Goal: Communication & Community: Ask a question

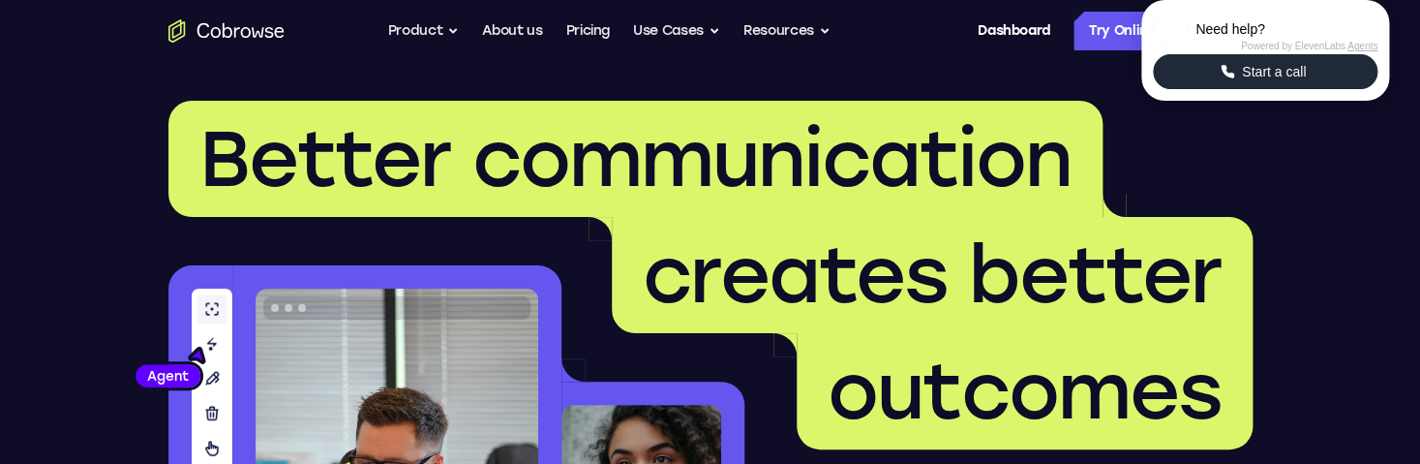
click at [1280, 81] on span "Start a call" at bounding box center [1273, 71] width 75 height 19
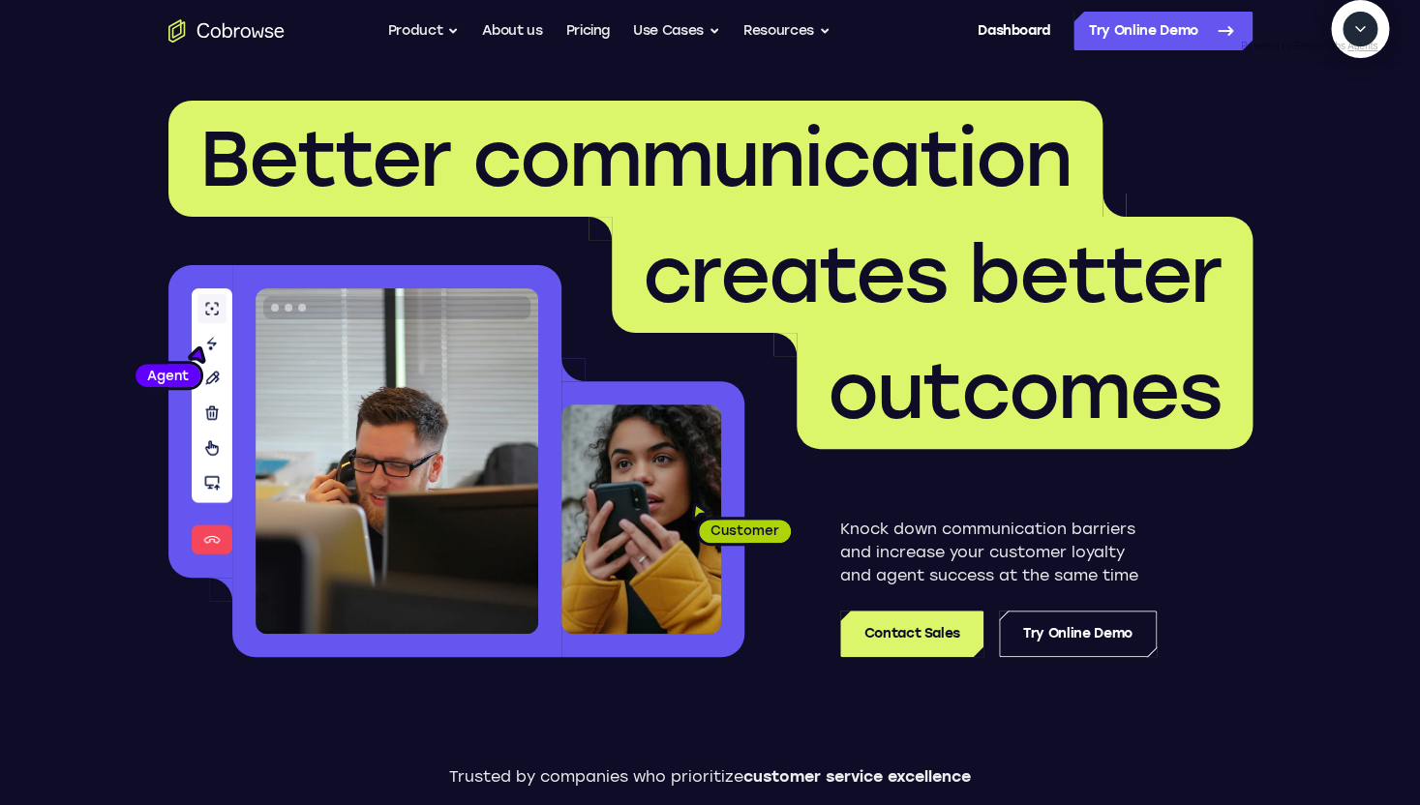
click at [1347, 87] on icon "Start a call" at bounding box center [1360, 74] width 26 height 26
click at [1288, 136] on textarea "Text message input" at bounding box center [1312, 118] width 48 height 35
type textarea "A"
type textarea "add a team member"
click at [1316, 127] on icon "Mute microphone" at bounding box center [1313, 117] width 17 height 17
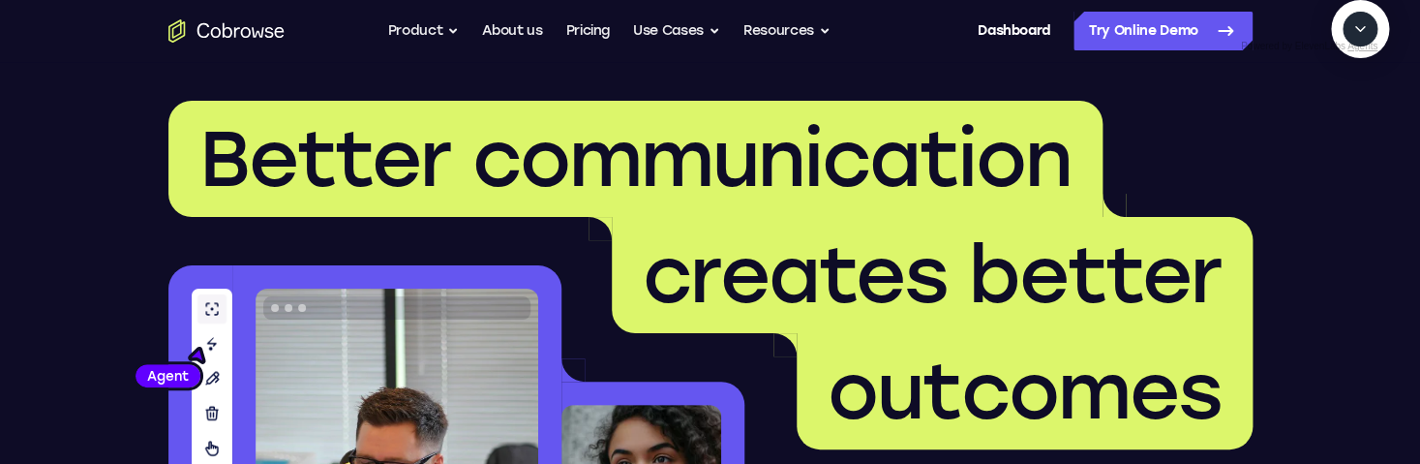
scroll to position [229, 0]
click at [1288, 136] on textarea "Text message input" at bounding box center [1312, 118] width 48 height 35
type textarea "Yes"
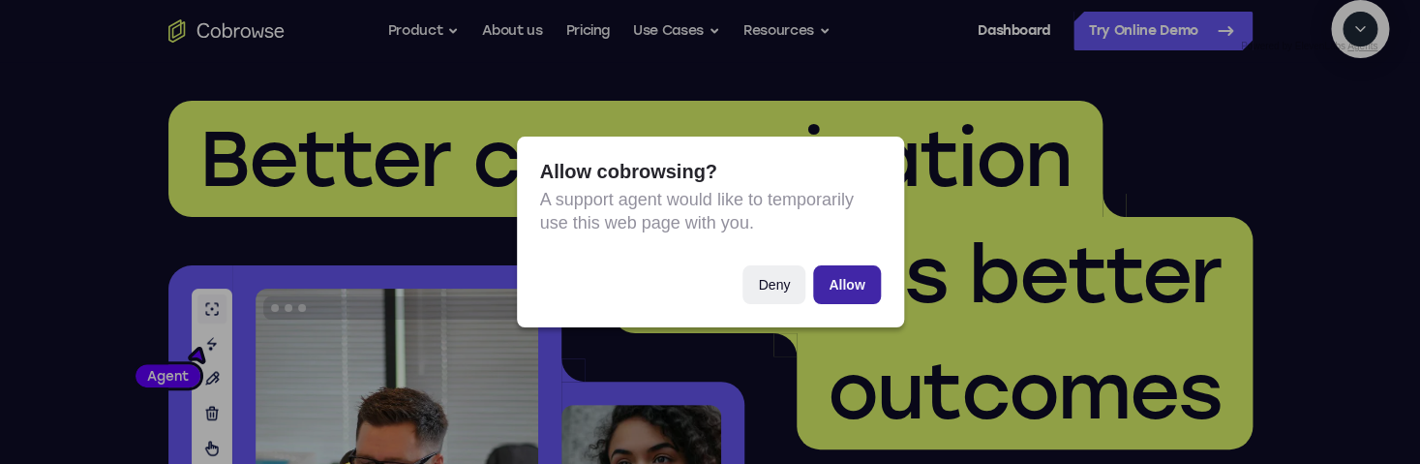
click at [851, 276] on button "Allow" at bounding box center [846, 284] width 67 height 39
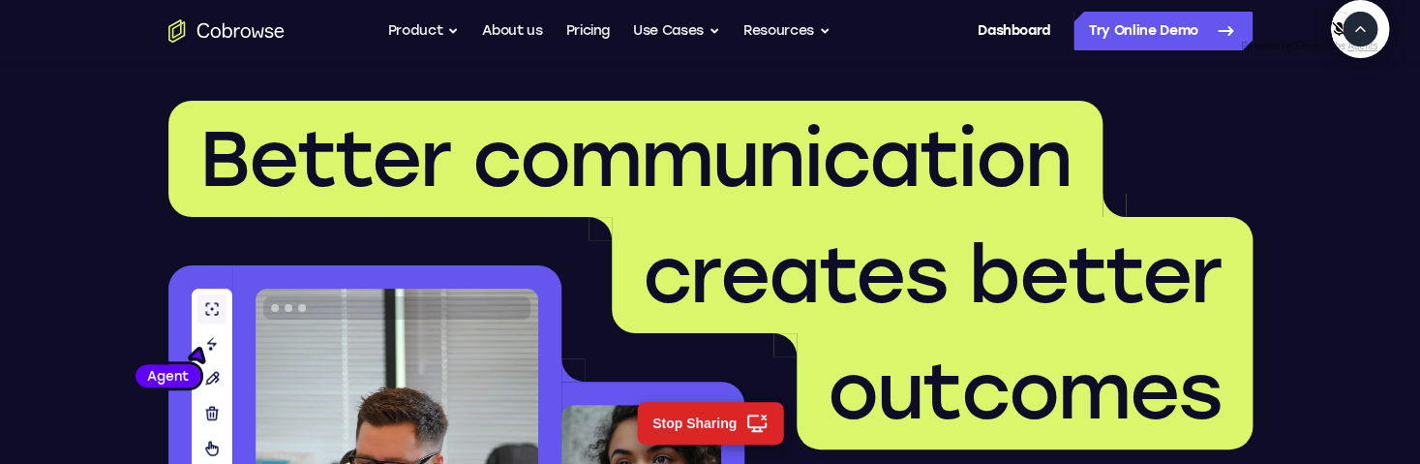
scroll to position [566, 0]
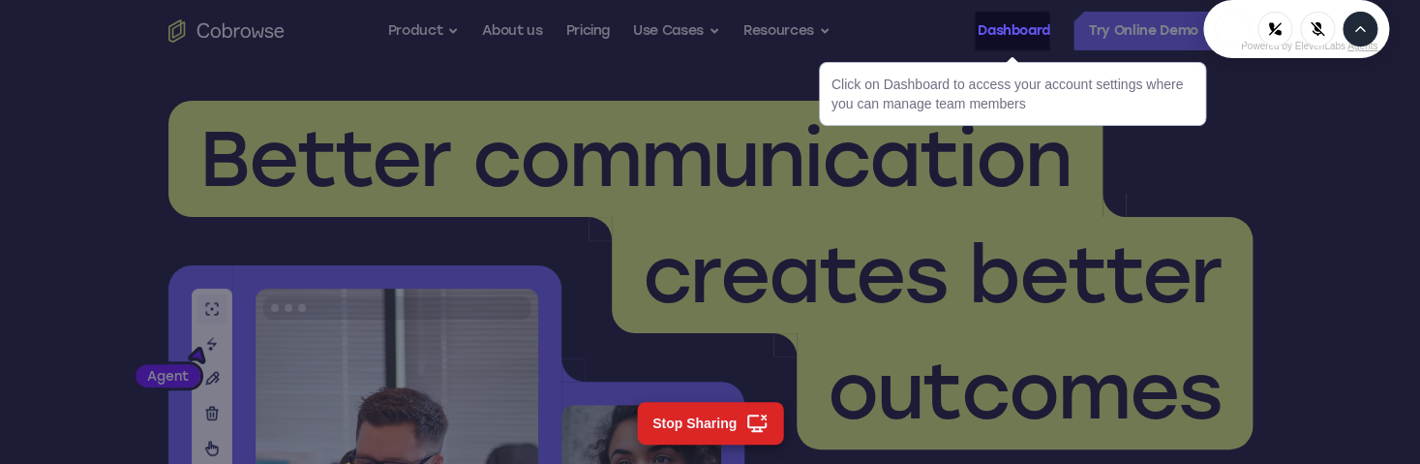
click at [1014, 26] on link "Dashboard" at bounding box center [1014, 31] width 73 height 39
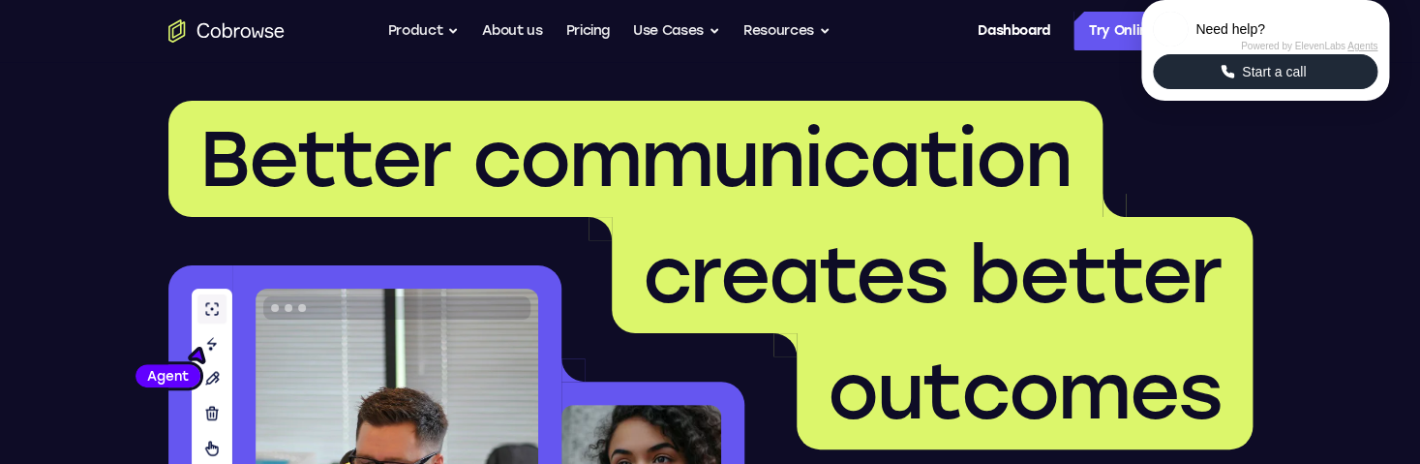
click at [1224, 89] on button "Start a call" at bounding box center [1265, 71] width 225 height 35
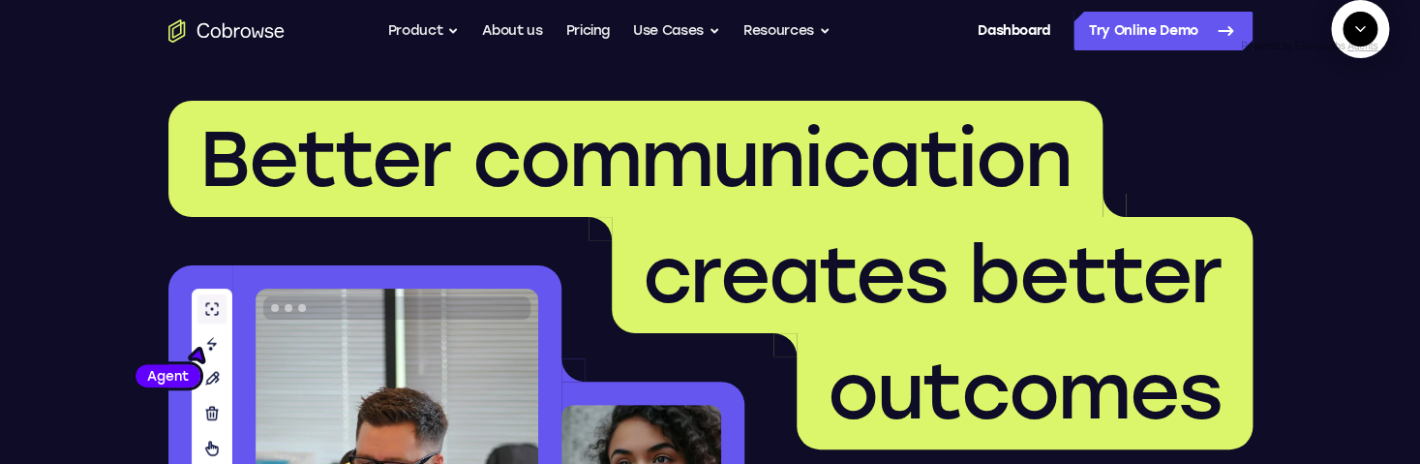
click at [1347, 87] on icon "Start a call" at bounding box center [1360, 74] width 26 height 26
click at [1357, 125] on icon "End" at bounding box center [1359, 122] width 8 height 6
click at [1361, 32] on icon "Collapse" at bounding box center [1360, 29] width 9 height 5
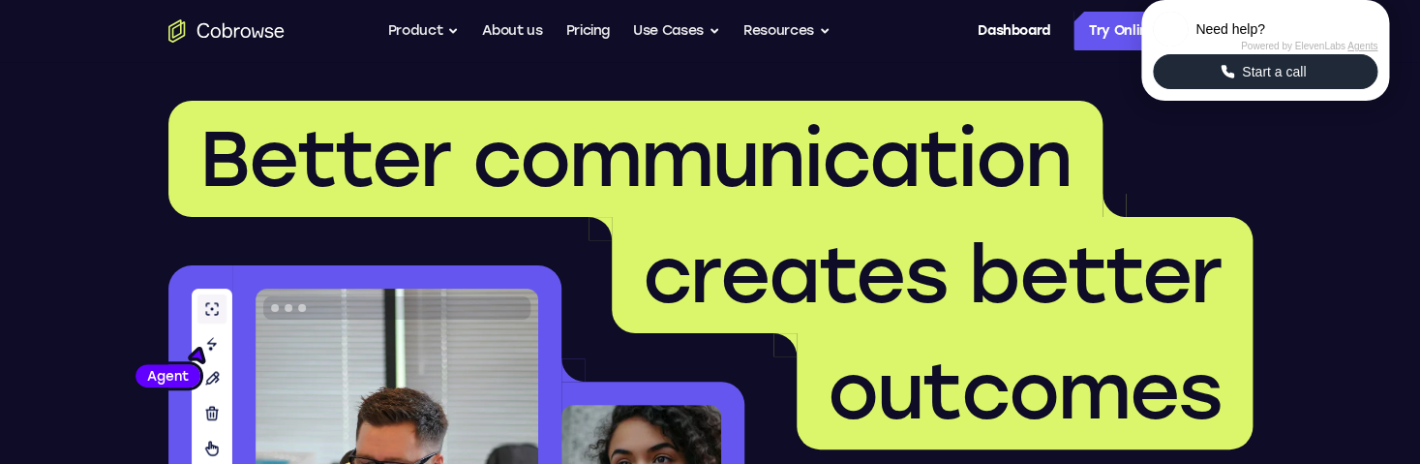
click at [1254, 81] on span "Start a call" at bounding box center [1273, 71] width 75 height 19
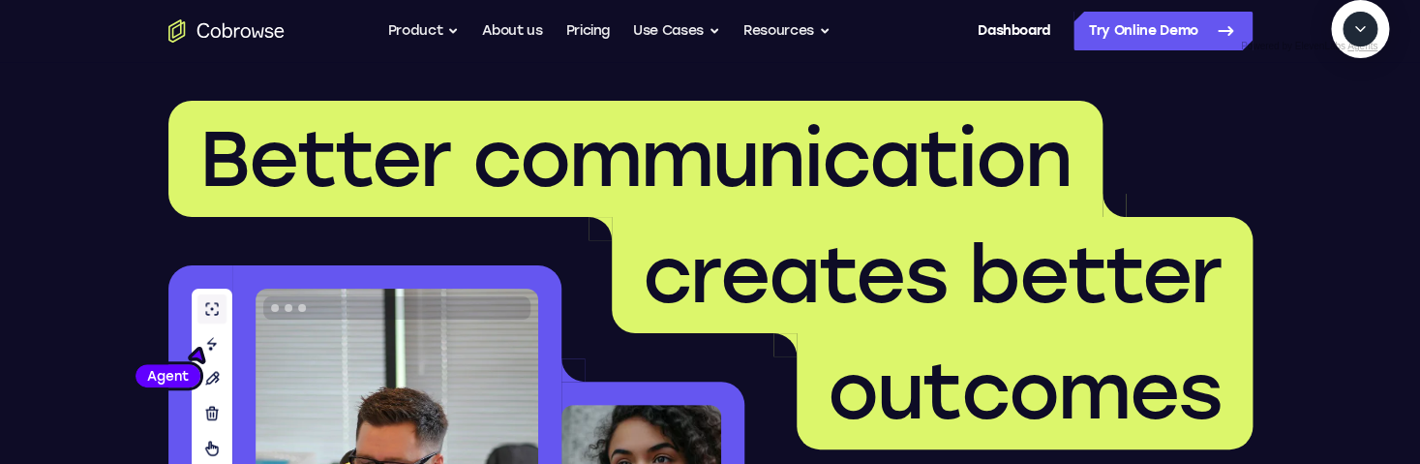
click at [1313, 128] on span "New call" at bounding box center [1331, 117] width 63 height 19
click at [1320, 127] on icon "Mute microphone" at bounding box center [1313, 117] width 17 height 17
click at [1288, 136] on textarea "Text message input" at bounding box center [1312, 118] width 48 height 35
type textarea "add a team member"
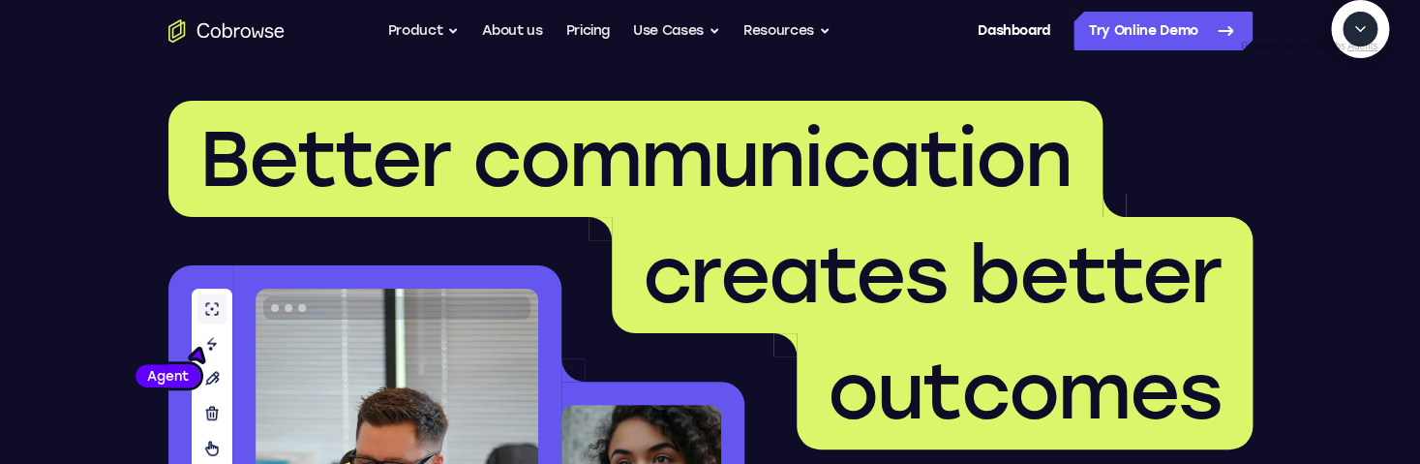
click at [1288, 136] on textarea "Text message input" at bounding box center [1312, 118] width 48 height 35
type textarea "yes"
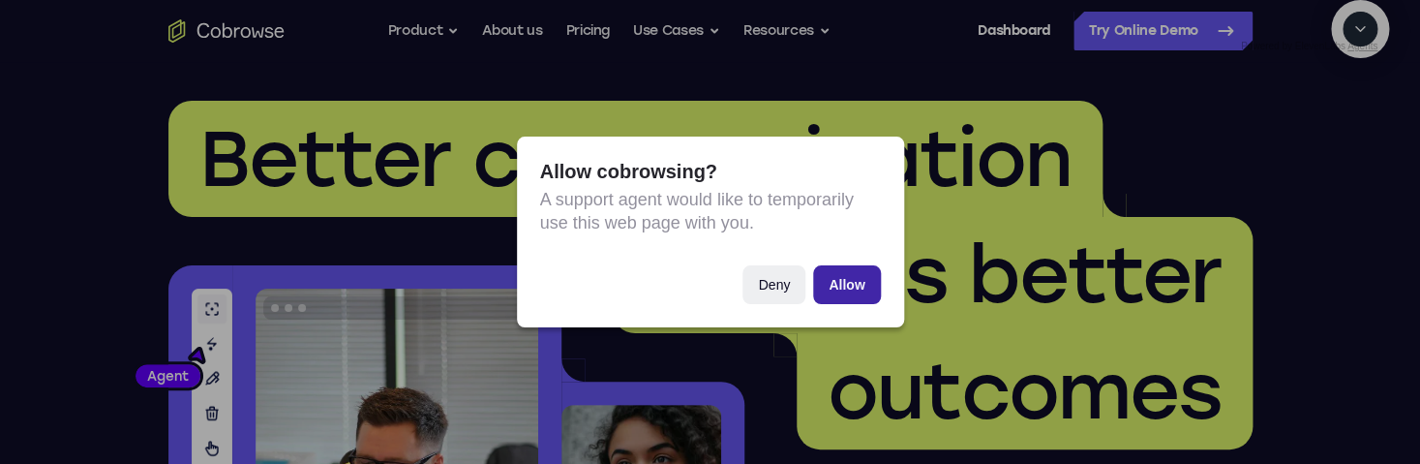
click at [859, 294] on button "Allow" at bounding box center [846, 284] width 67 height 39
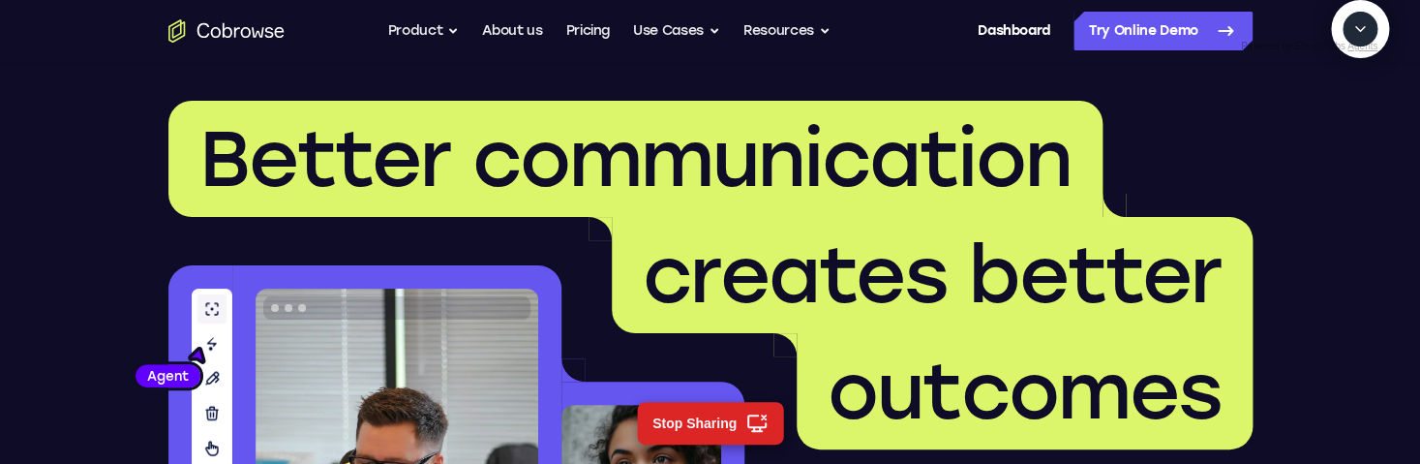
click at [1348, 46] on button "Collapse" at bounding box center [1359, 29] width 35 height 35
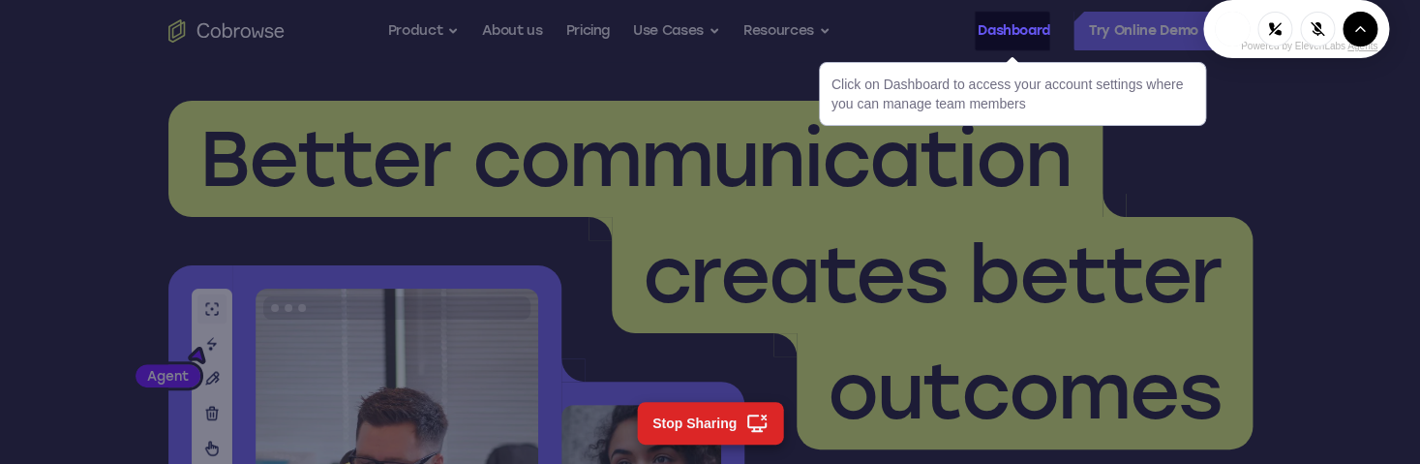
click at [1037, 35] on link "Dashboard" at bounding box center [1014, 31] width 73 height 39
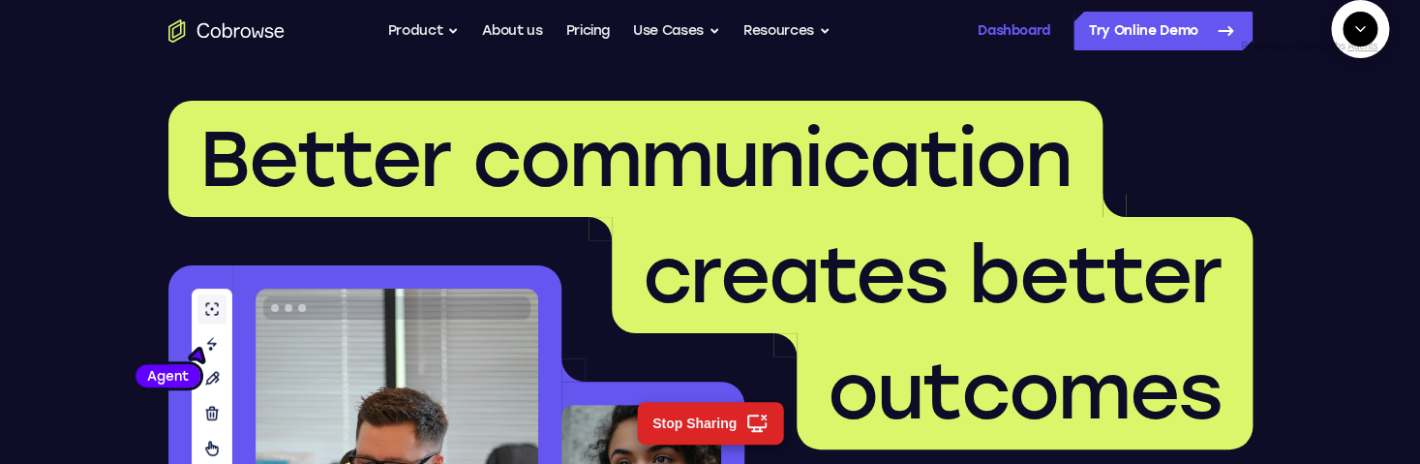
scroll to position [636, 0]
